Goal: Find specific page/section

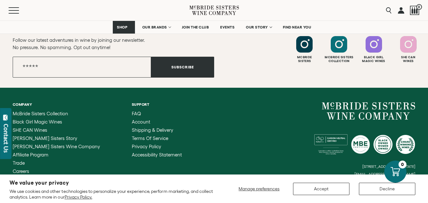
scroll to position [2600, 0]
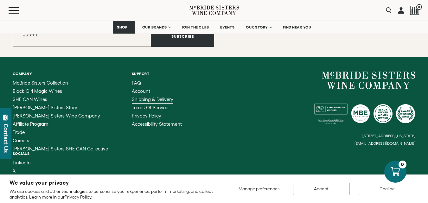
click at [137, 97] on span "Shipping & Delivery" at bounding box center [153, 99] width 42 height 5
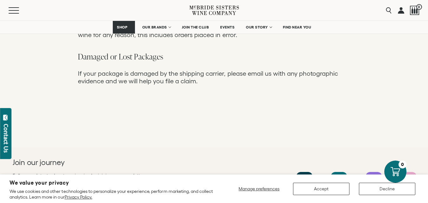
scroll to position [597, 0]
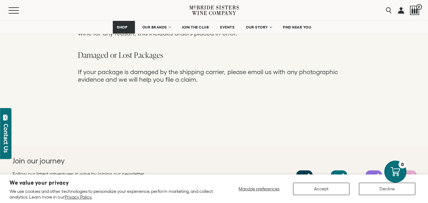
drag, startPoint x: 427, startPoint y: 143, endPoint x: 430, endPoint y: 157, distance: 14.6
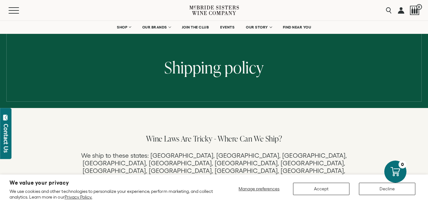
scroll to position [24, 0]
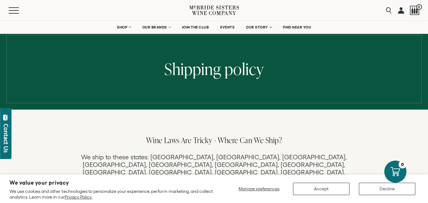
click at [402, 12] on link at bounding box center [401, 10] width 6 height 21
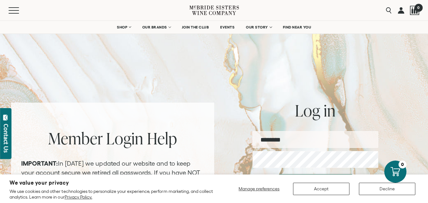
click at [412, 9] on div at bounding box center [415, 11] width 10 height 10
